Goal: Check status: Check status

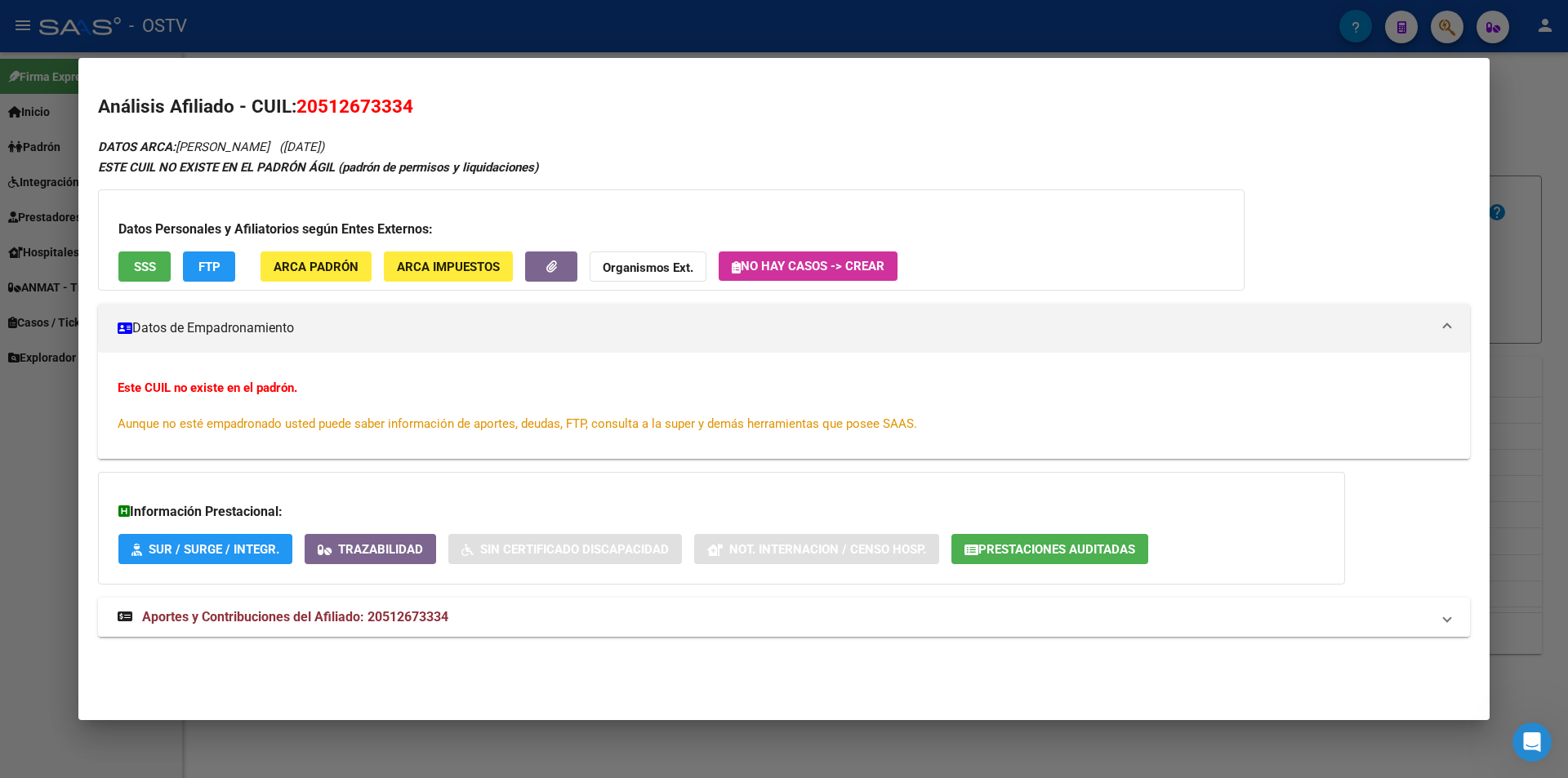
click at [449, 31] on div at bounding box center [784, 389] width 1568 height 778
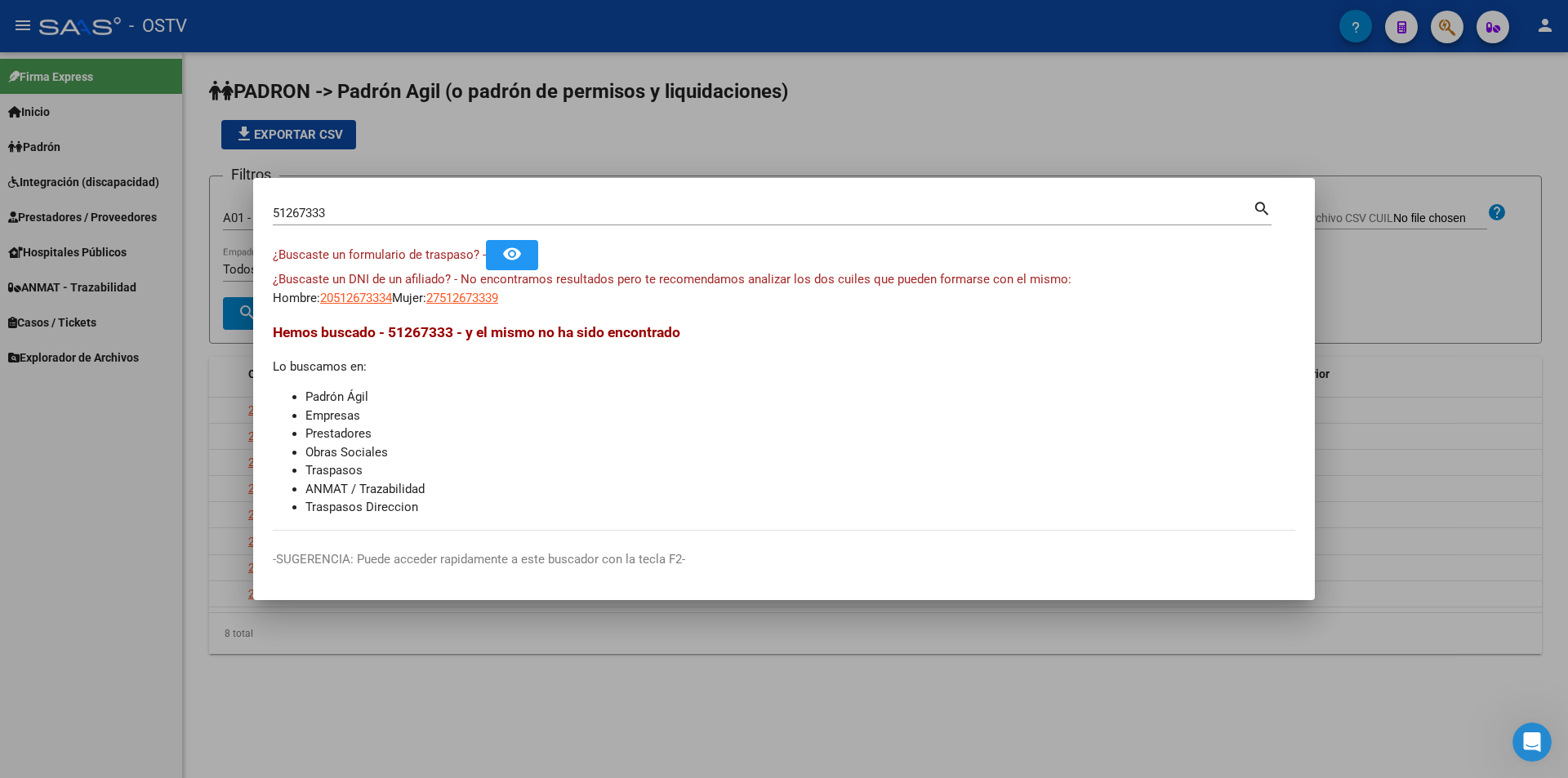
drag, startPoint x: 481, startPoint y: 201, endPoint x: 0, endPoint y: 221, distance: 481.4
click at [0, 250] on div "51267333 Buscar (apellido, dni, cuil, nro traspaso, cuit, obra social) search ¿…" at bounding box center [784, 389] width 1568 height 778
drag, startPoint x: 392, startPoint y: 205, endPoint x: 272, endPoint y: 206, distance: 120.0
click at [273, 206] on input "51267333" at bounding box center [763, 213] width 980 height 15
drag, startPoint x: 252, startPoint y: 207, endPoint x: 220, endPoint y: 227, distance: 37.7
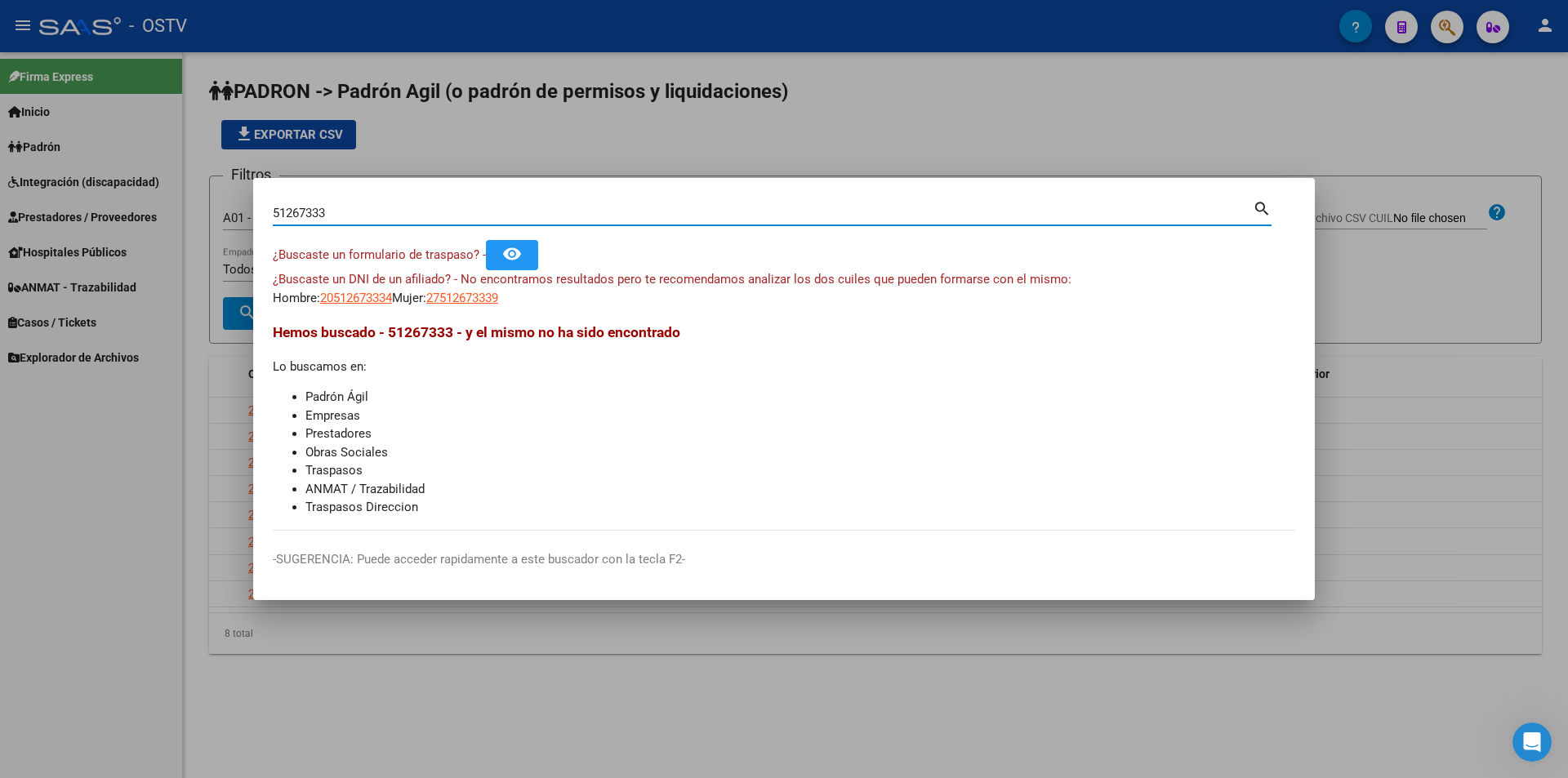
click at [246, 212] on div "51267333 Buscar (apellido, dni, cuil, nro traspaso, cuit, obra social) search ¿…" at bounding box center [784, 389] width 1568 height 778
drag, startPoint x: 323, startPoint y: 231, endPoint x: 340, endPoint y: 215, distance: 23.3
click at [339, 217] on div "51267333 Buscar (apellido, dni, [PERSON_NAME], [PERSON_NAME], cuit, obra social…" at bounding box center [772, 219] width 998 height 43
click at [340, 215] on input "51267333" at bounding box center [763, 213] width 980 height 15
drag, startPoint x: 340, startPoint y: 216, endPoint x: 130, endPoint y: 220, distance: 210.0
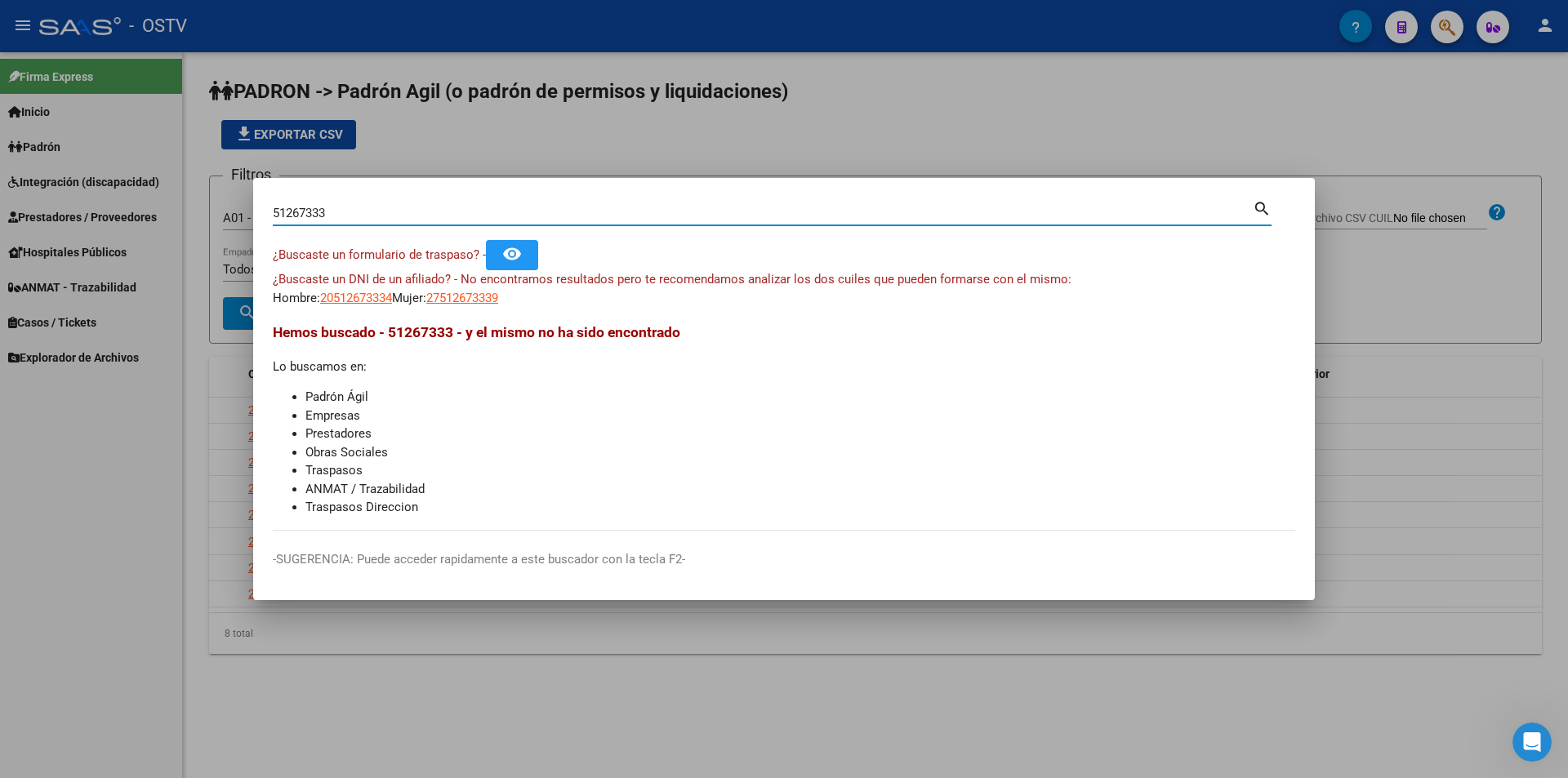
click at [164, 219] on div "51267333 Buscar (apellido, dni, cuil, nro traspaso, cuit, obra social) search ¿…" at bounding box center [784, 389] width 1568 height 778
paste input "22.479.524"
type input "22479524"
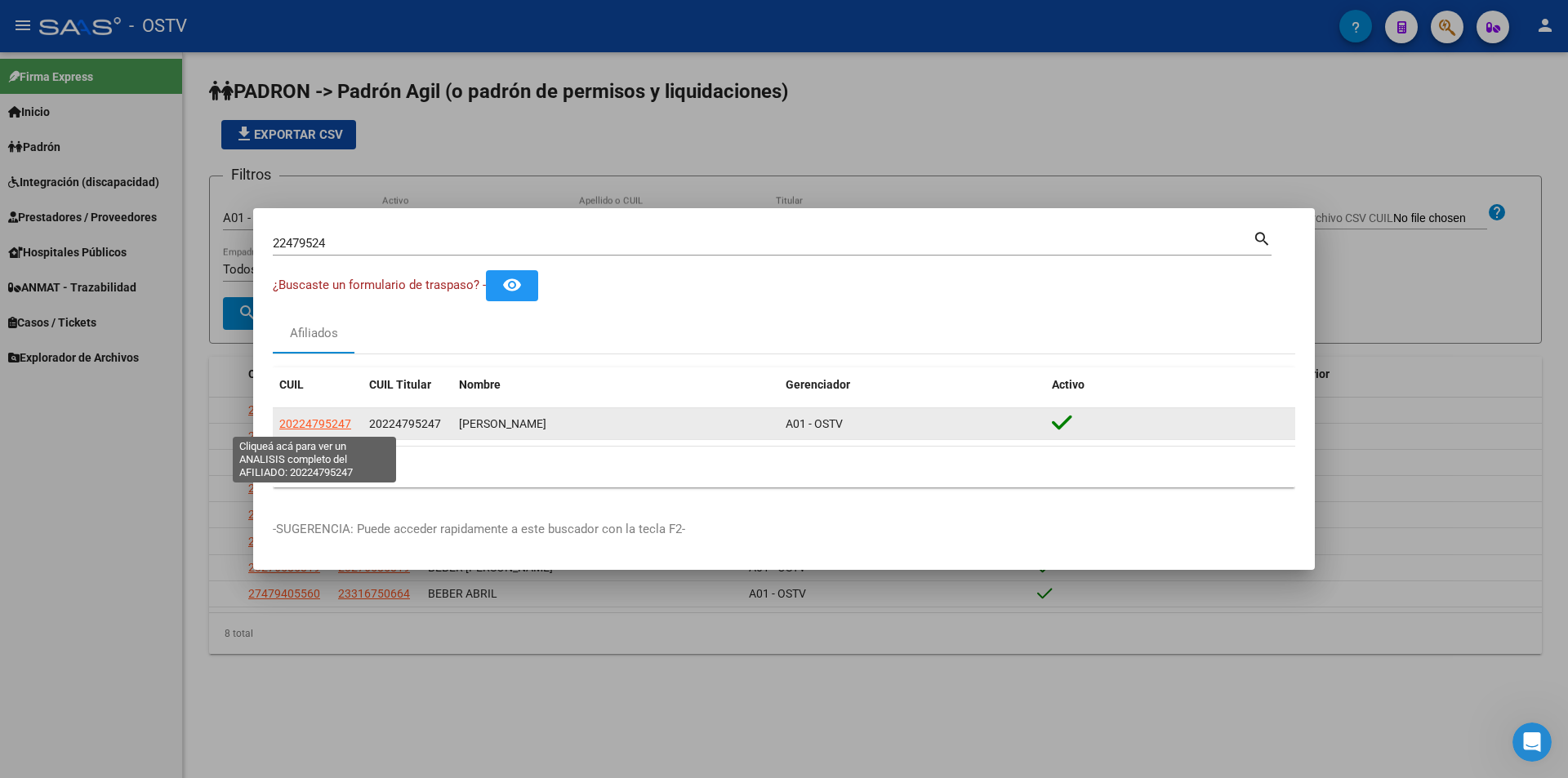
click at [324, 424] on span "20224795247" at bounding box center [316, 423] width 72 height 13
type textarea "20224795247"
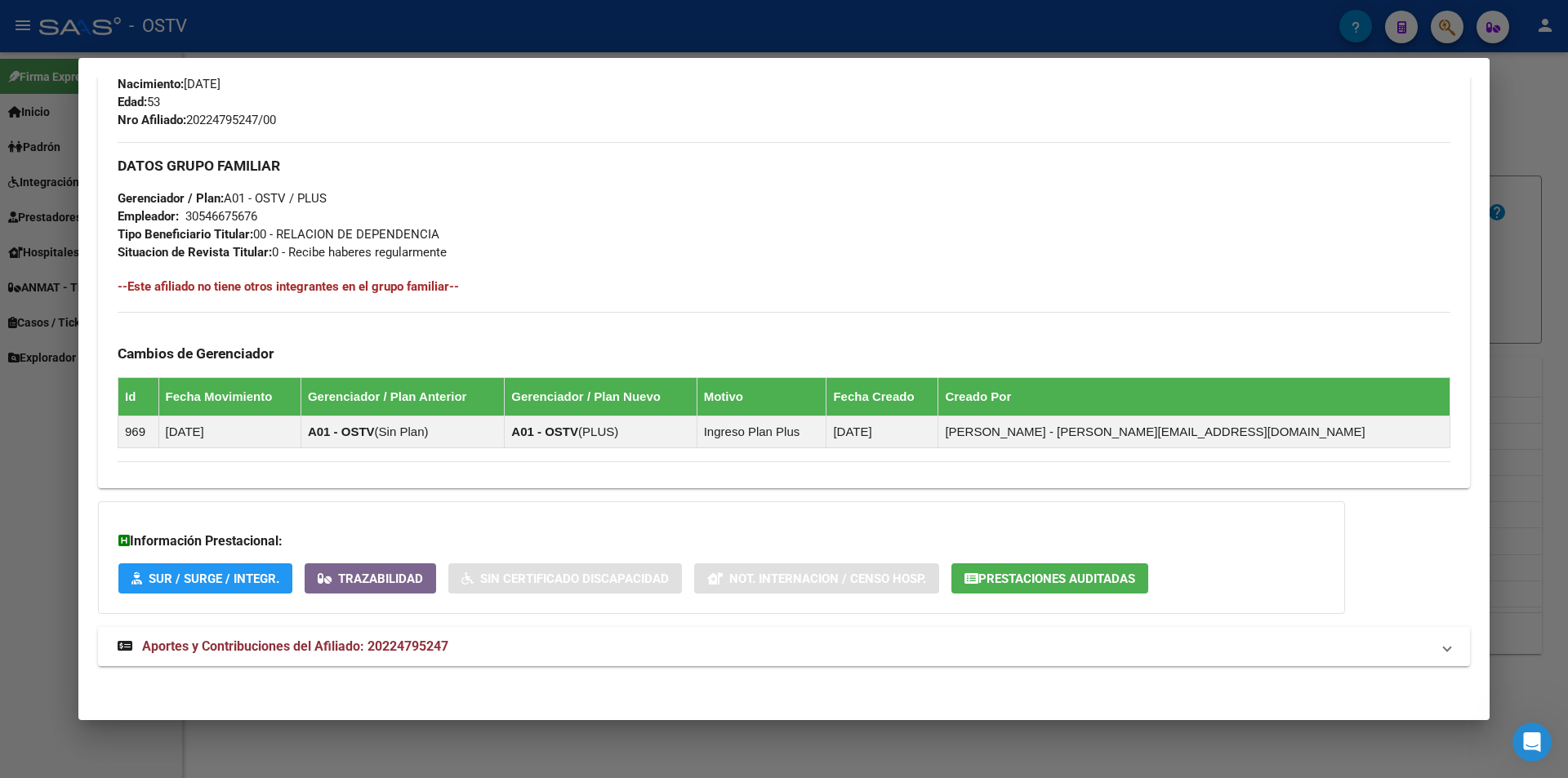
scroll to position [756, 0]
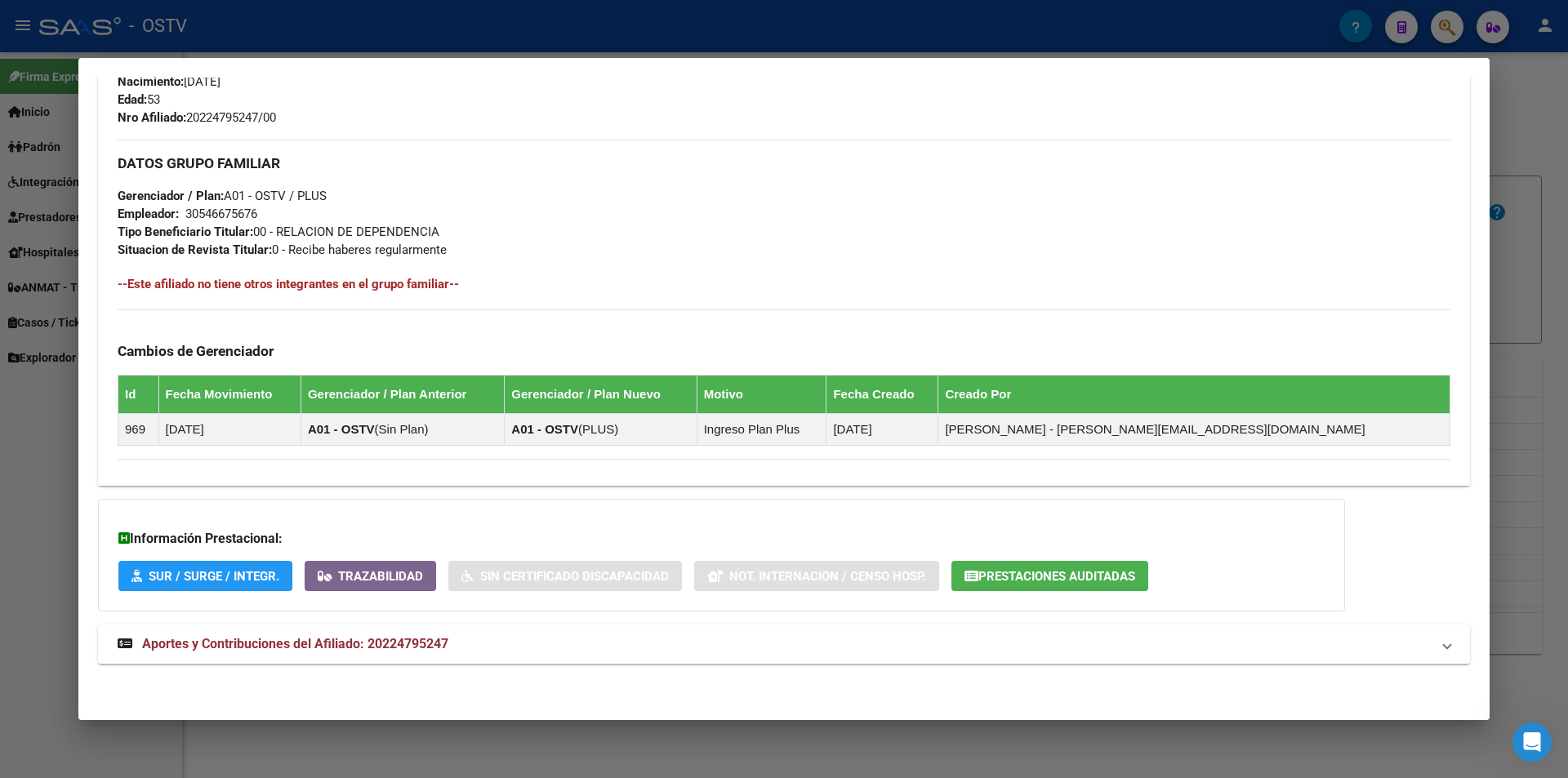
click at [631, 647] on mat-panel-title "Aportes y Contribuciones del Afiliado: 20224795247" at bounding box center [774, 644] width 1313 height 20
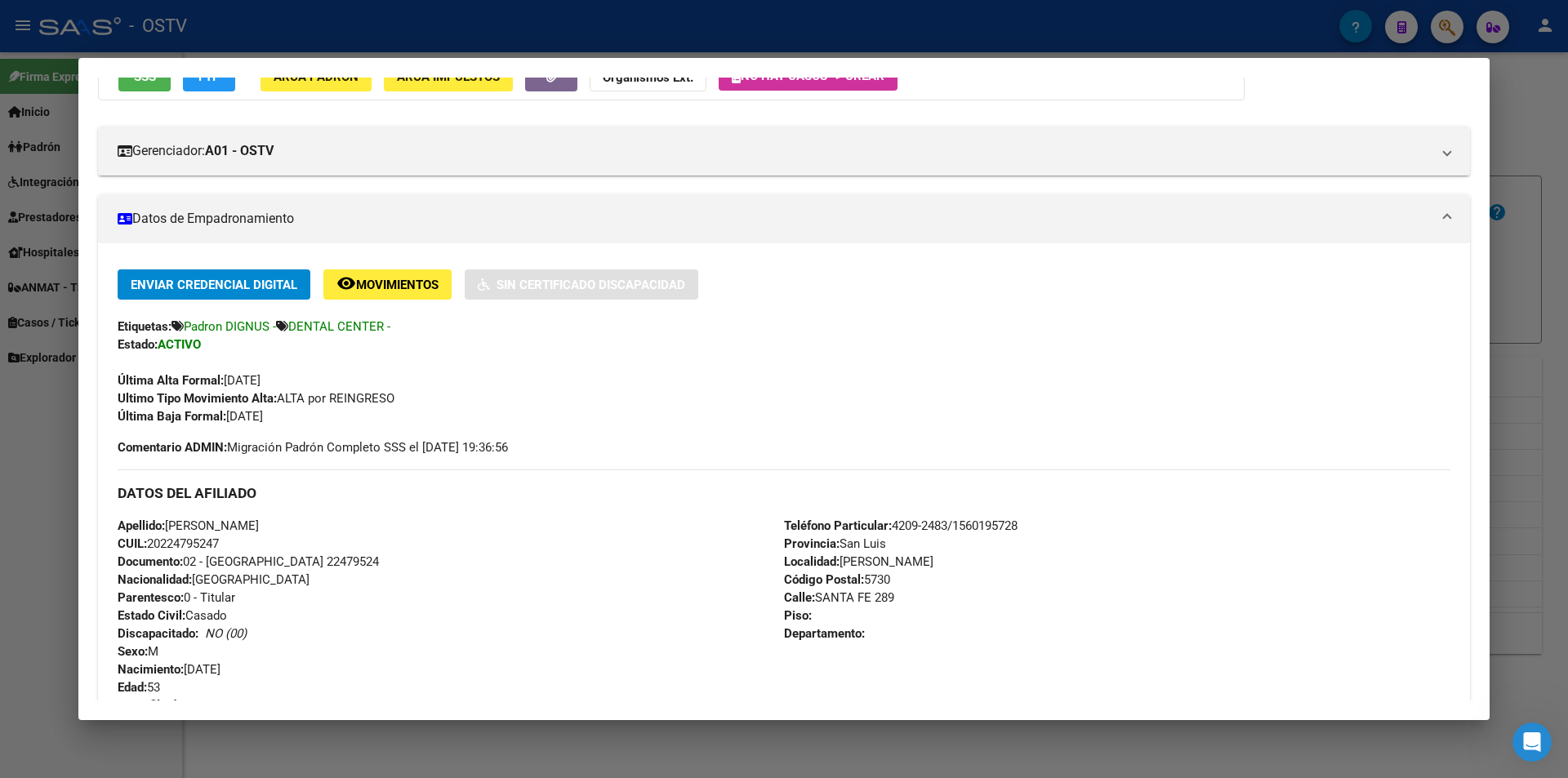
scroll to position [408, 0]
